Goal: Information Seeking & Learning: Learn about a topic

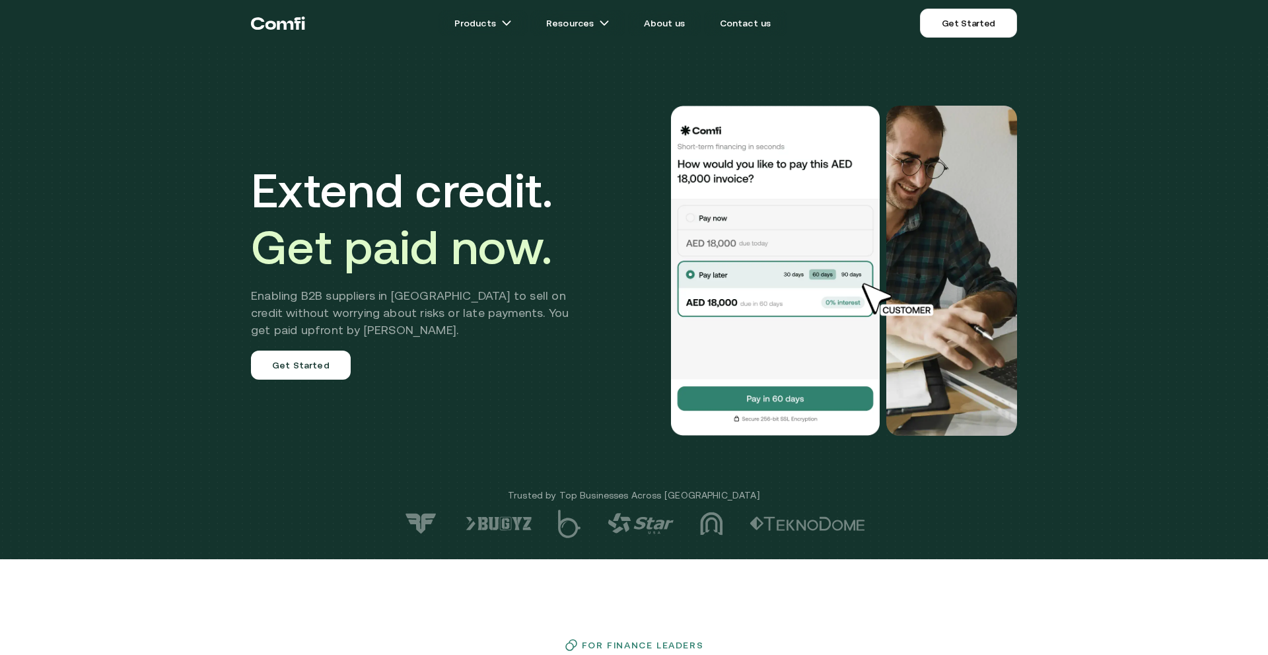
click at [168, 155] on div "Extend credit. Get paid now. Enabling B2B suppliers in [GEOGRAPHIC_DATA] to sel…" at bounding box center [634, 279] width 1268 height 559
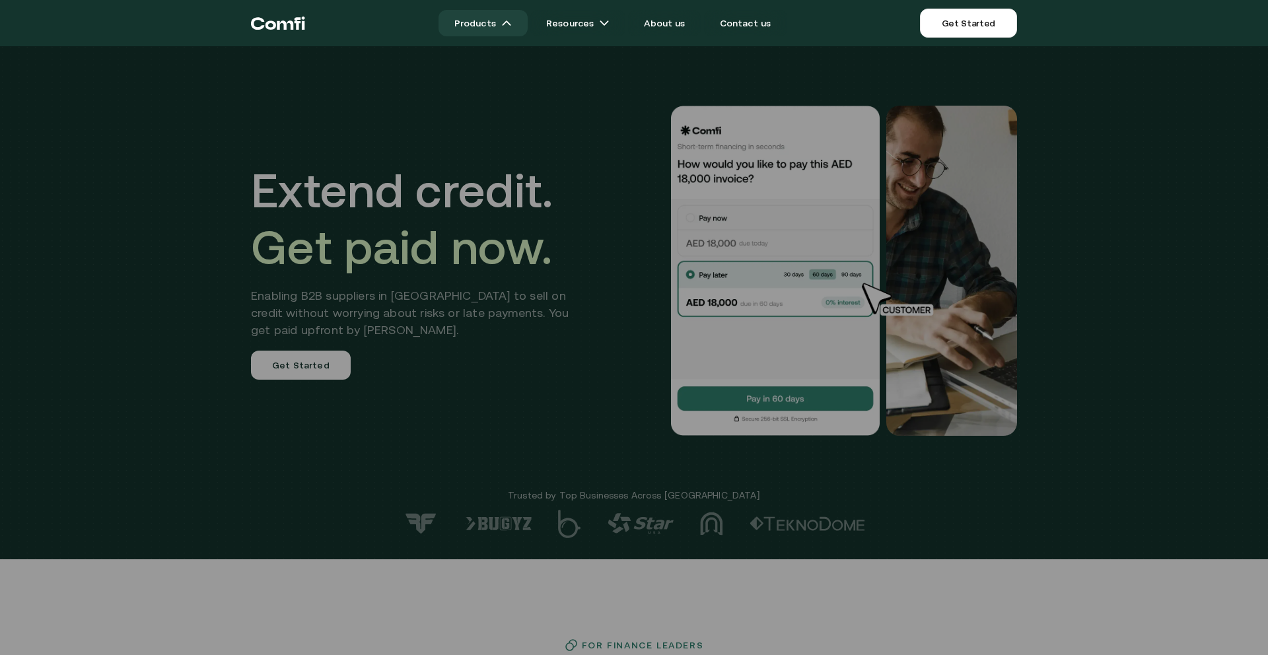
click at [508, 20] on img at bounding box center [506, 23] width 11 height 11
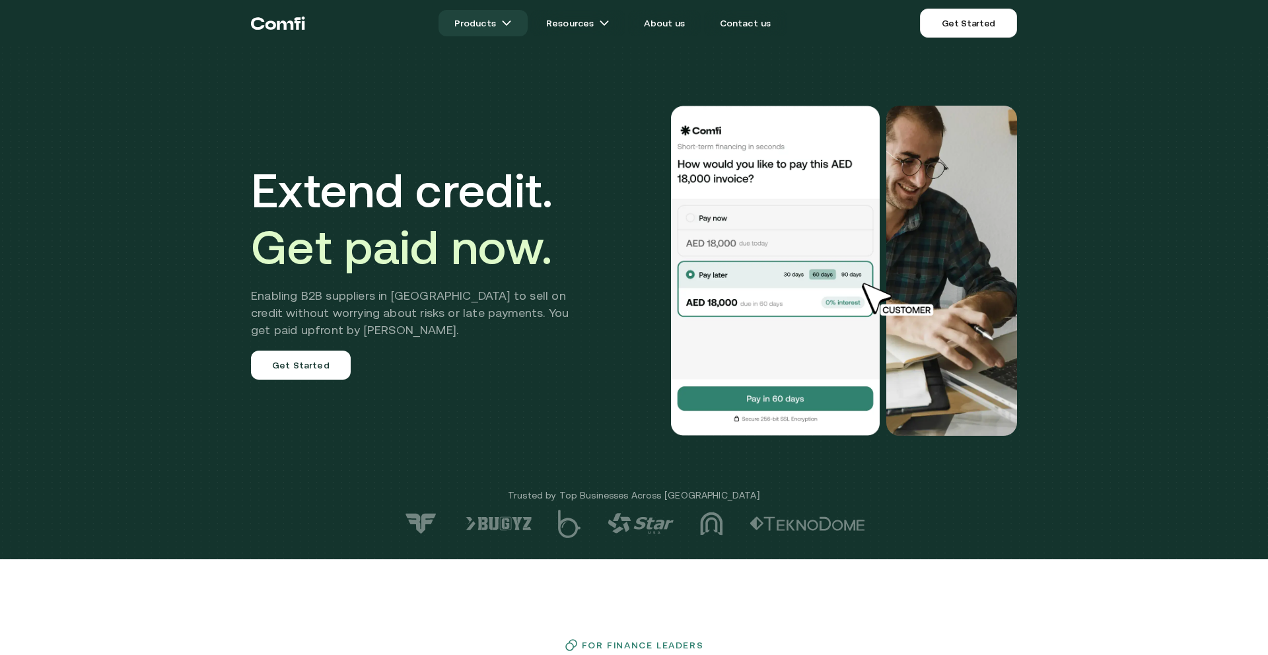
click at [511, 20] on img at bounding box center [506, 23] width 11 height 11
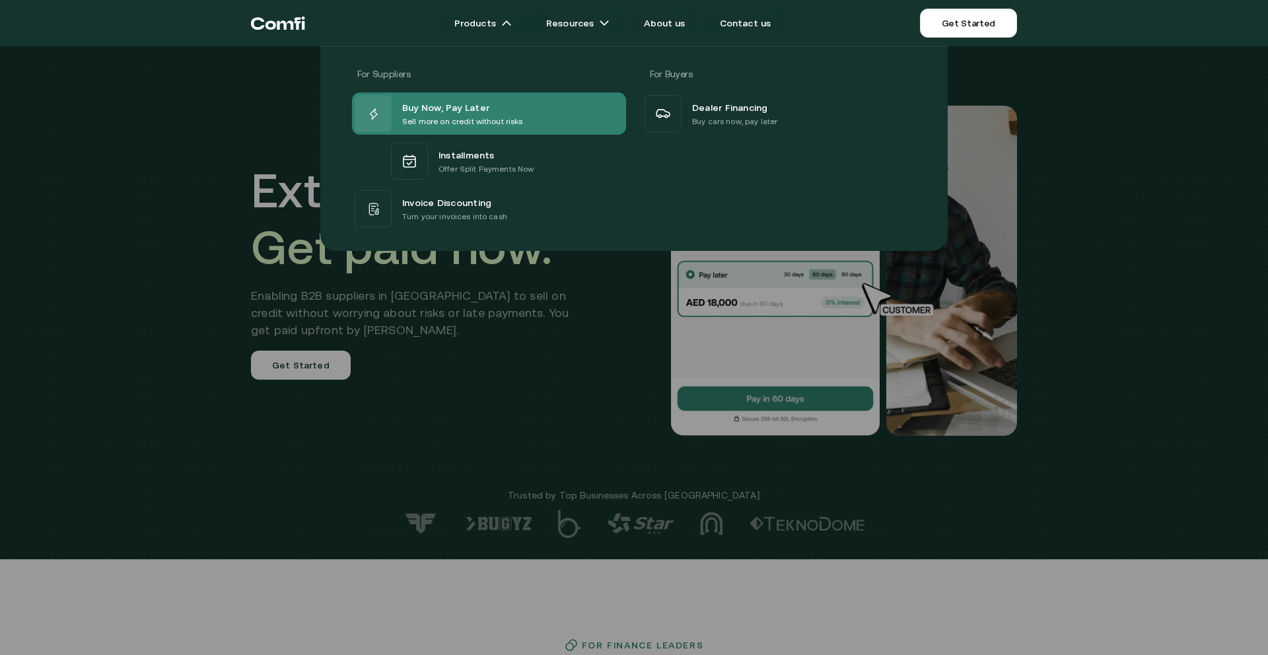
click at [465, 105] on span "Buy Now, Pay Later" at bounding box center [445, 107] width 87 height 16
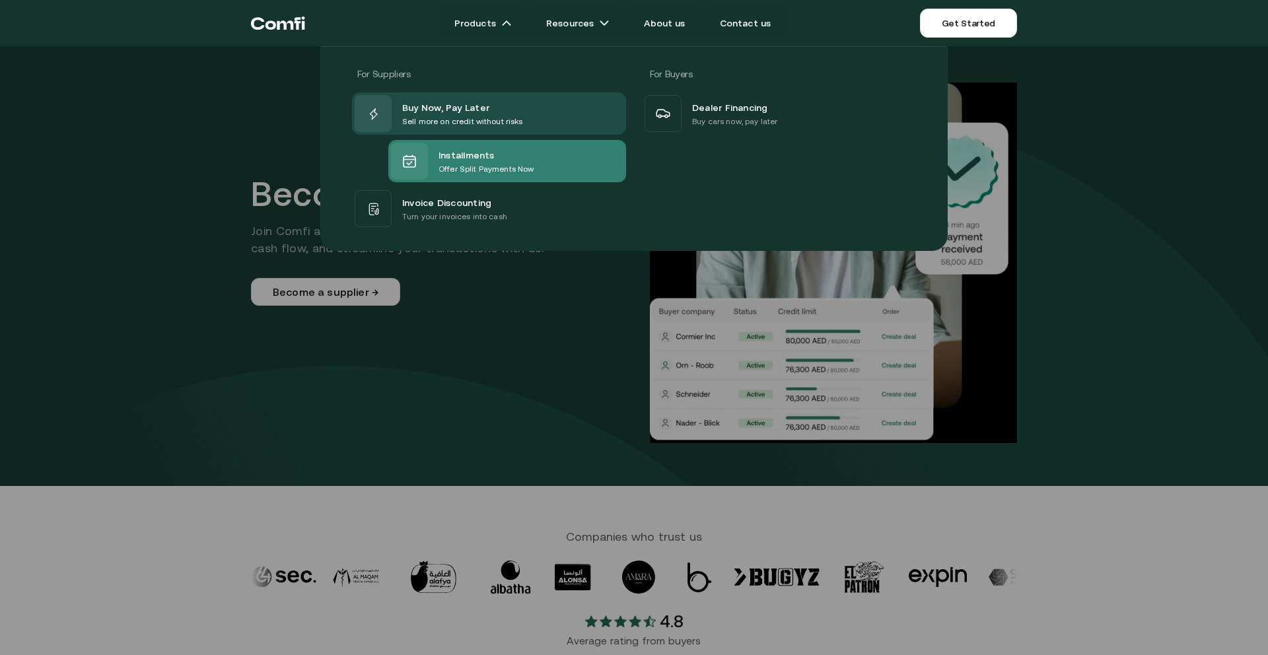
click at [507, 167] on p "Offer Split Payments Now" at bounding box center [486, 168] width 95 height 13
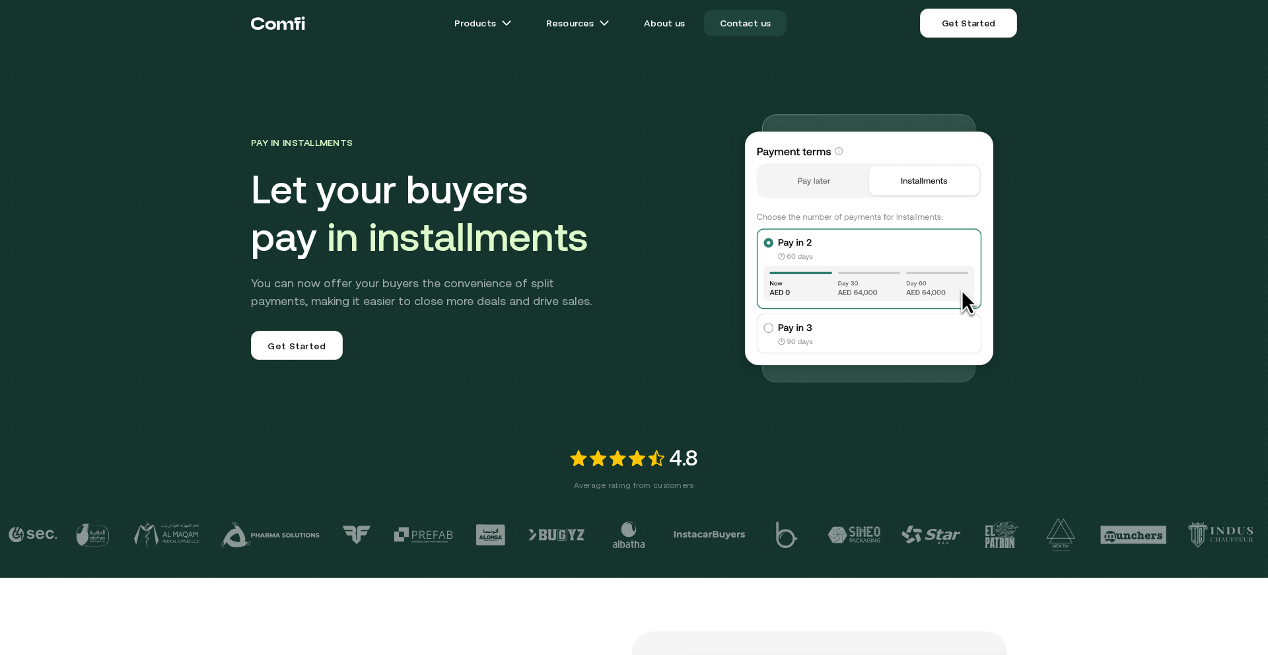
click at [746, 24] on link "Contact us" at bounding box center [745, 23] width 83 height 26
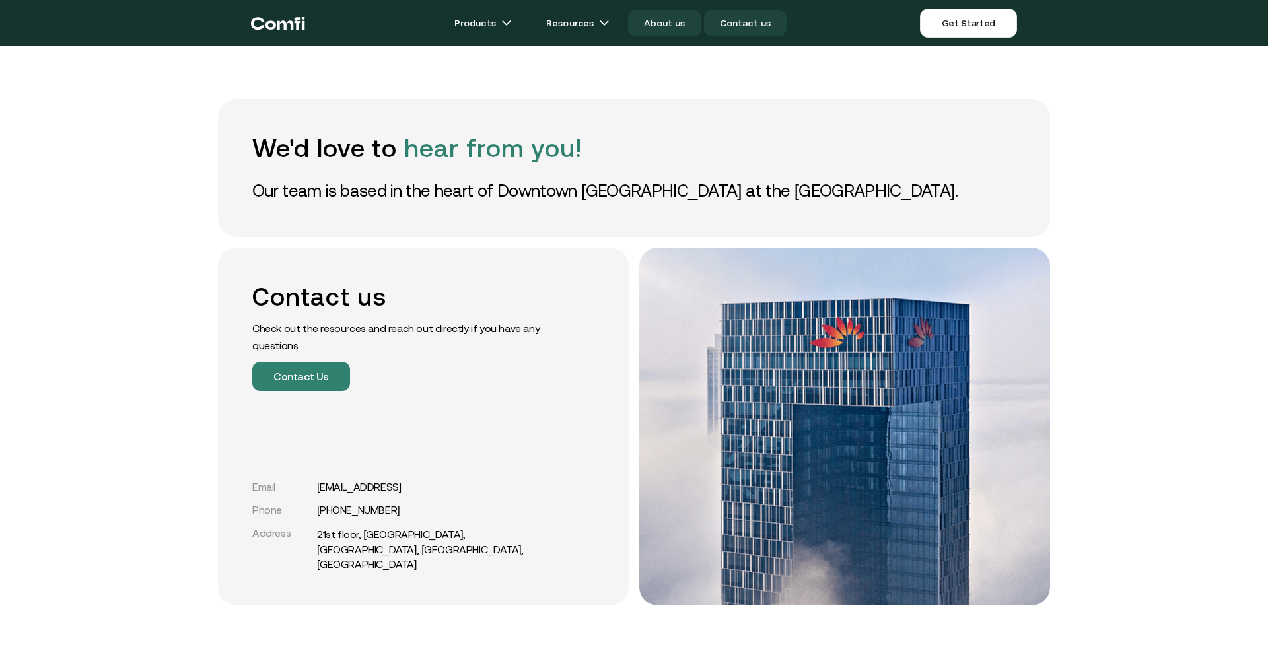
click at [666, 22] on link "About us" at bounding box center [664, 23] width 73 height 26
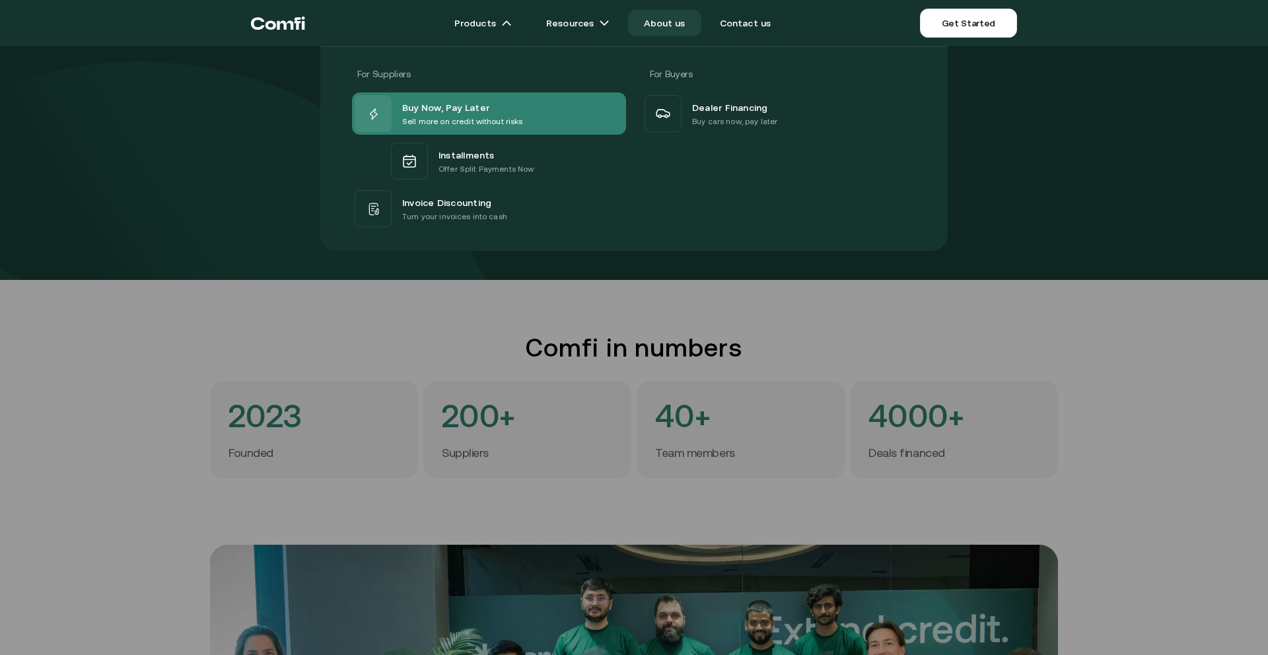
click at [481, 117] on p "Sell more on credit without risks" at bounding box center [462, 121] width 121 height 13
